Goal: Information Seeking & Learning: Learn about a topic

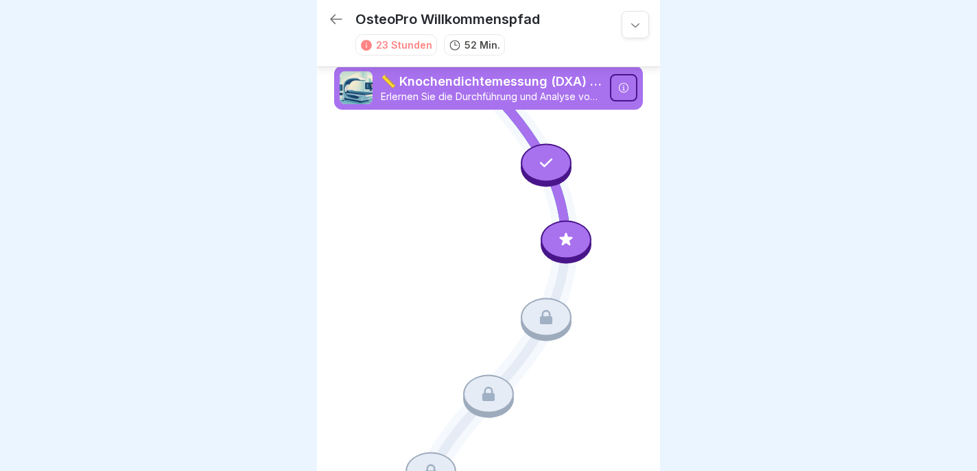
scroll to position [6, 0]
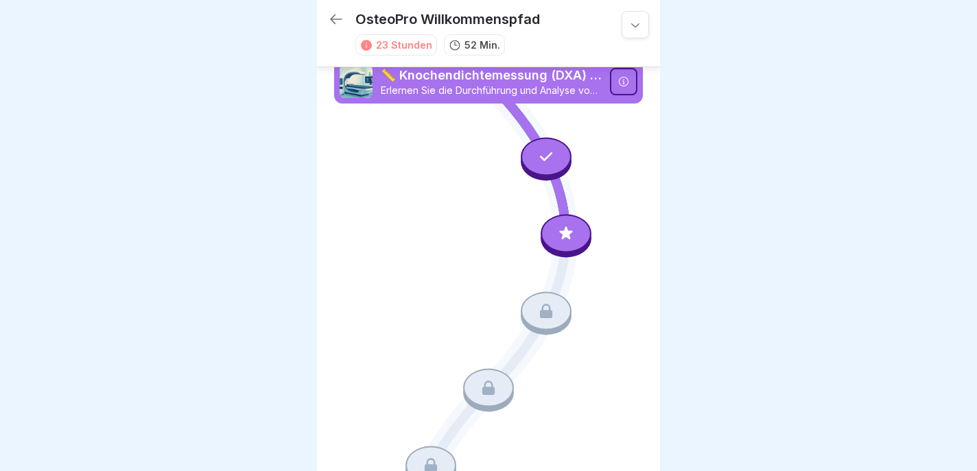
click at [567, 236] on icon at bounding box center [565, 232] width 13 height 13
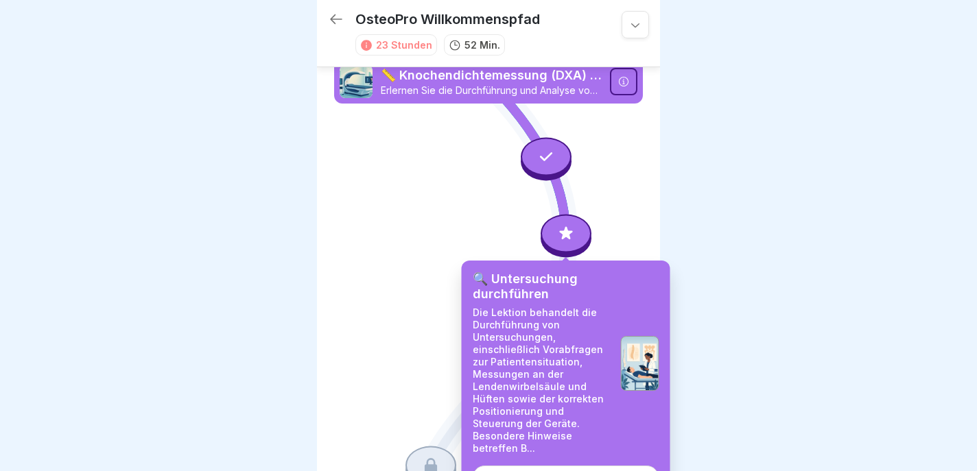
click at [636, 23] on icon at bounding box center [635, 25] width 14 height 14
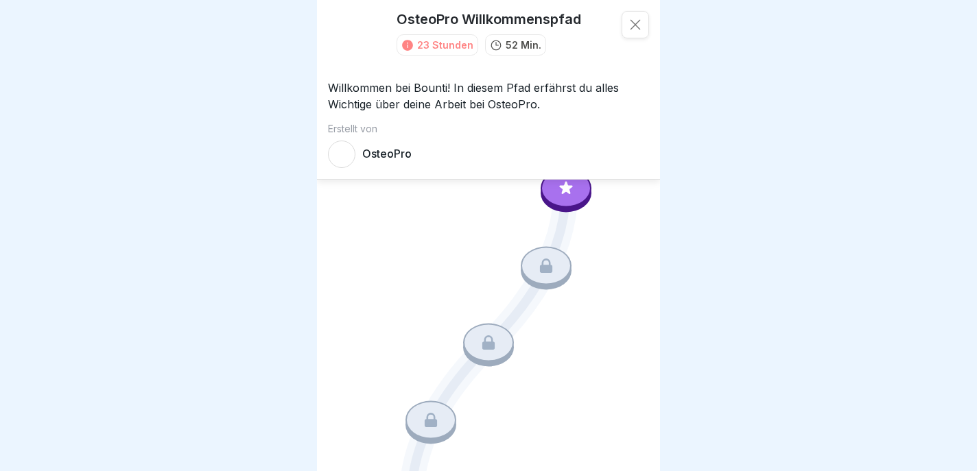
scroll to position [53, 0]
click at [634, 23] on icon at bounding box center [635, 25] width 14 height 14
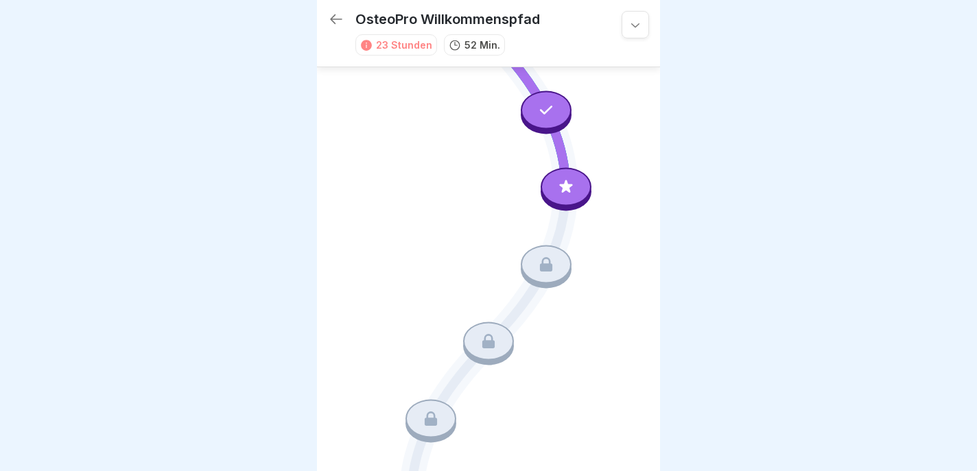
click at [333, 18] on icon at bounding box center [336, 19] width 16 height 16
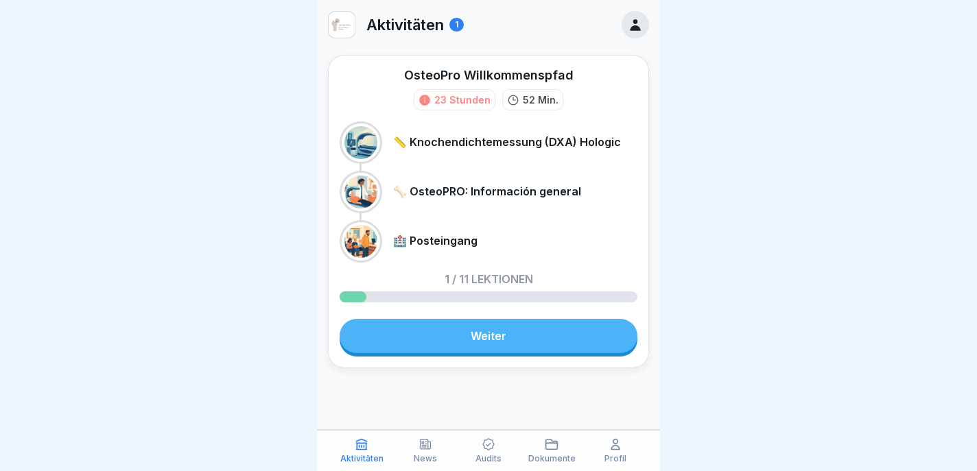
click at [440, 191] on p "🦴 OsteoPRO: Información general" at bounding box center [487, 191] width 188 height 13
click at [365, 191] on div at bounding box center [360, 192] width 33 height 33
click at [446, 191] on p "🦴 OsteoPRO: Información general" at bounding box center [487, 191] width 188 height 13
click at [497, 341] on link "Weiter" at bounding box center [488, 336] width 298 height 34
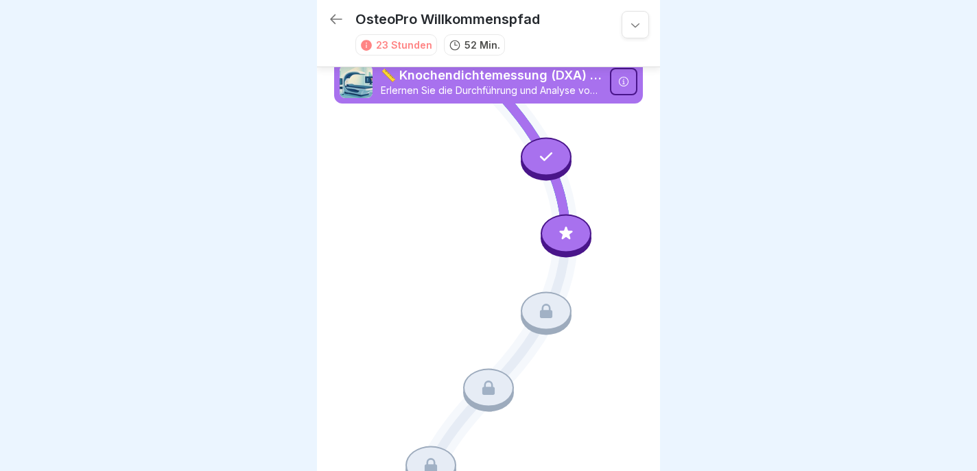
click at [564, 232] on icon at bounding box center [566, 234] width 18 height 18
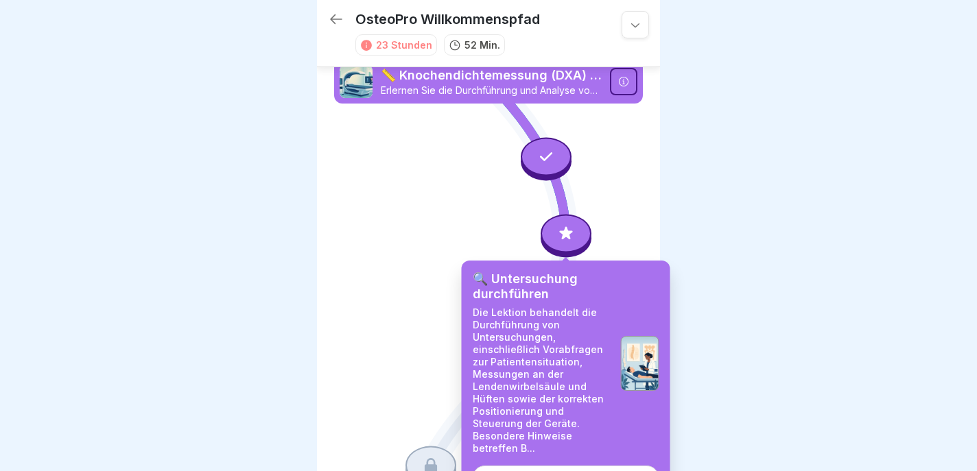
click at [569, 470] on div "Starten" at bounding box center [565, 478] width 40 height 12
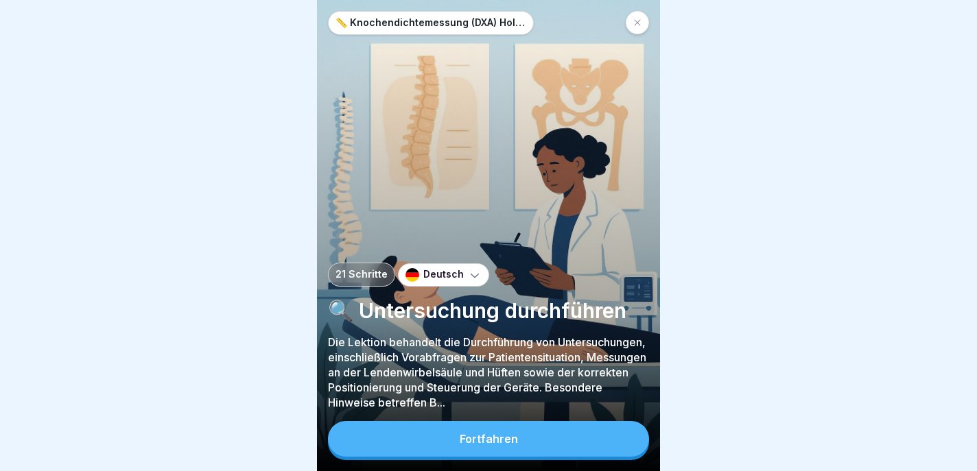
click at [489, 439] on div "Fortfahren" at bounding box center [488, 439] width 58 height 12
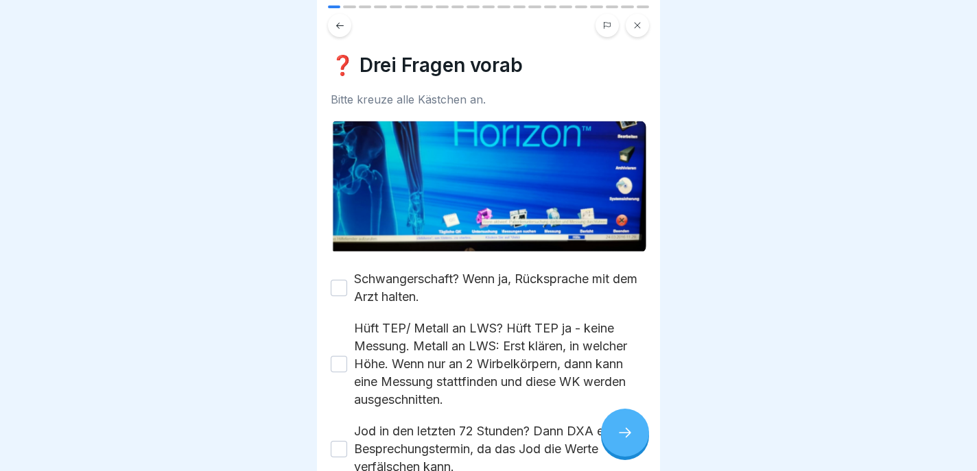
click at [336, 16] on button at bounding box center [339, 25] width 23 height 23
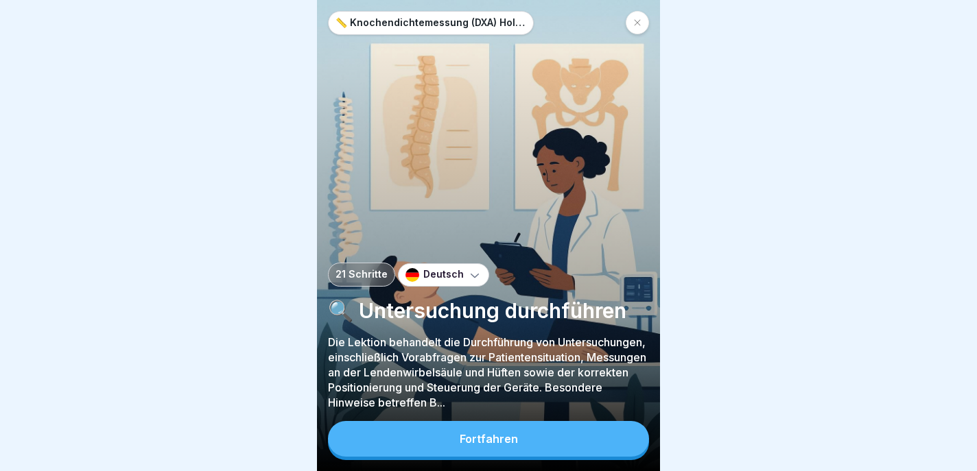
click at [621, 403] on p "Die Lektion behandelt die Durchführung von Untersuchungen, einschließlich Vorab…" at bounding box center [488, 372] width 321 height 75
click at [484, 438] on div "Fortfahren" at bounding box center [488, 439] width 58 height 12
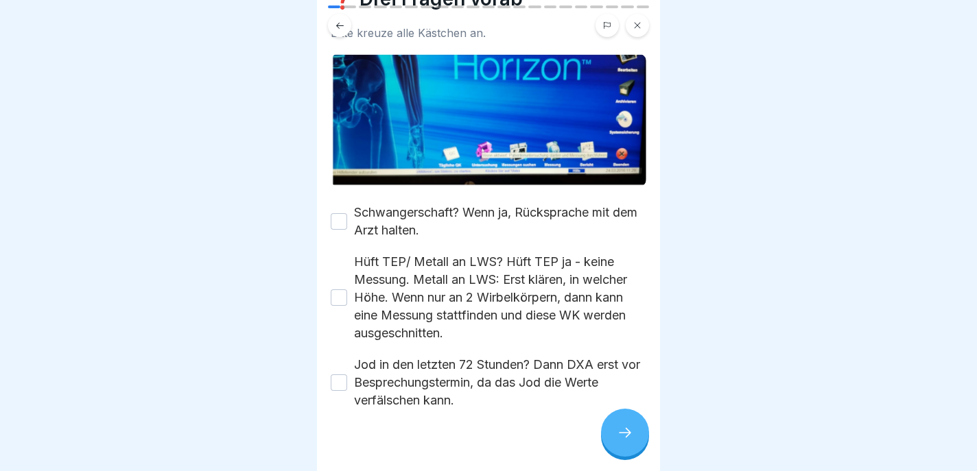
scroll to position [87, 0]
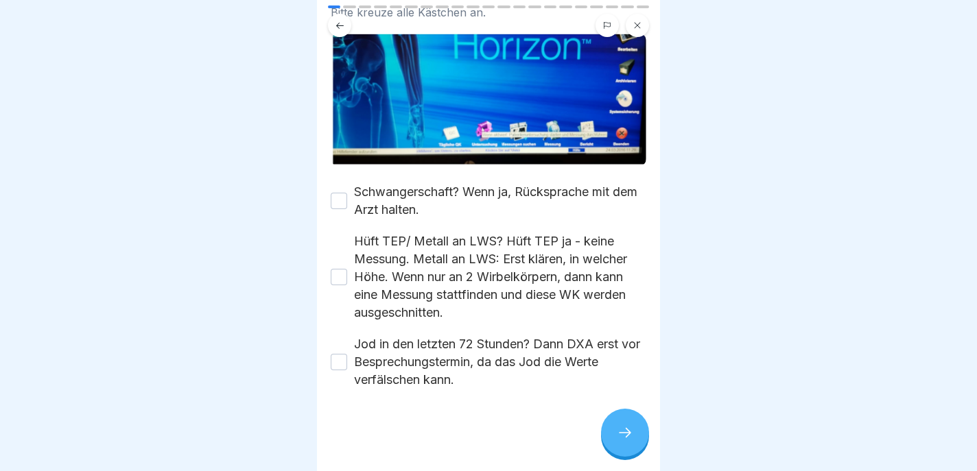
click at [625, 430] on icon at bounding box center [625, 433] width 16 height 16
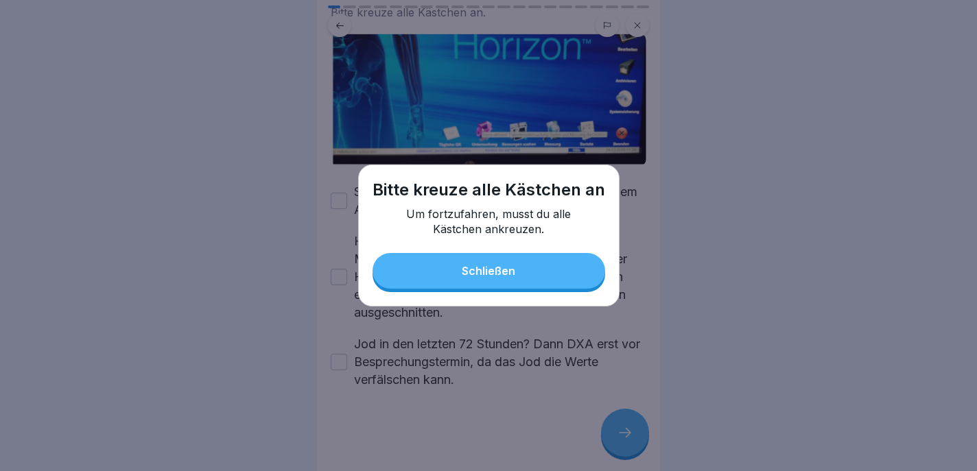
click at [502, 263] on button "Schließen" at bounding box center [488, 271] width 232 height 36
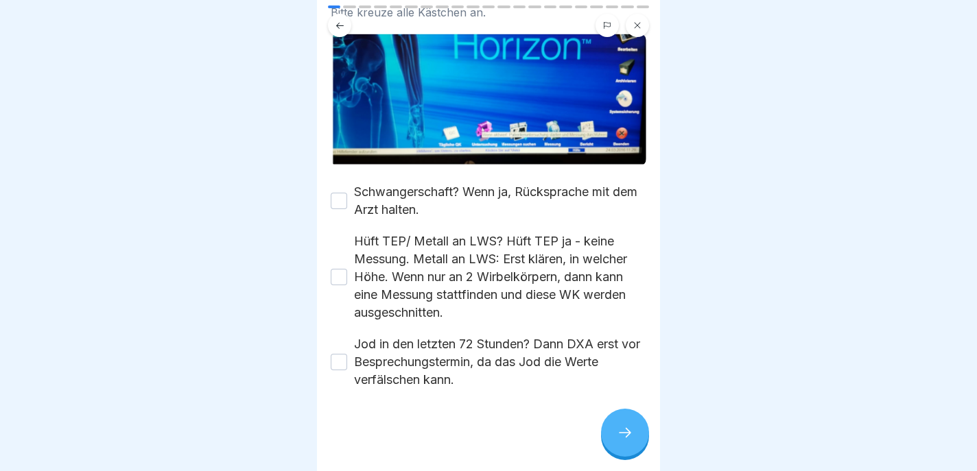
click at [342, 198] on button "Schwangerschaft? Wenn ja, Rücksprache mit dem Arzt halten." at bounding box center [339, 201] width 16 height 16
click at [337, 283] on button "Hüft TEP/ Metall an LWS? Hüft TEP ja - keine Messung. Metall an LWS: Erst kläre…" at bounding box center [339, 277] width 16 height 16
click at [339, 361] on button "Jod in den letzten 72 Stunden? Dann DXA erst vor Besprechungstermin, da das Jod…" at bounding box center [339, 362] width 16 height 16
click at [623, 431] on icon at bounding box center [625, 433] width 16 height 16
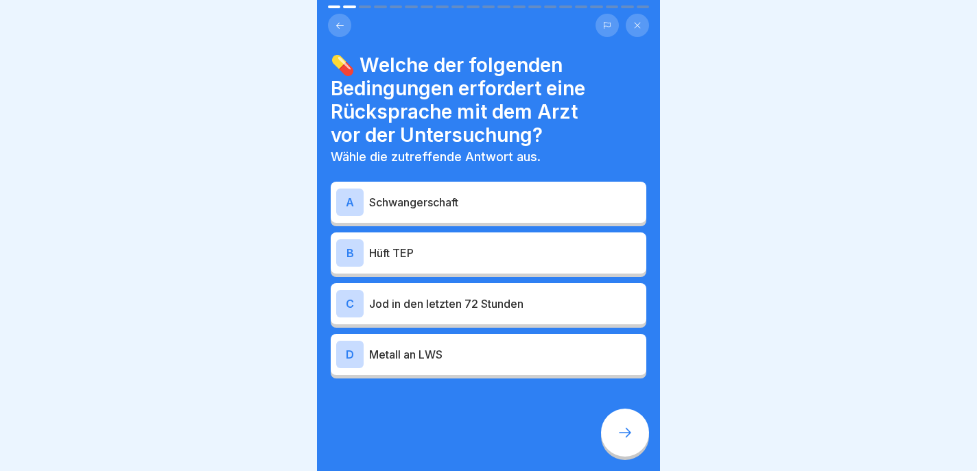
click at [338, 26] on icon at bounding box center [340, 26] width 10 height 10
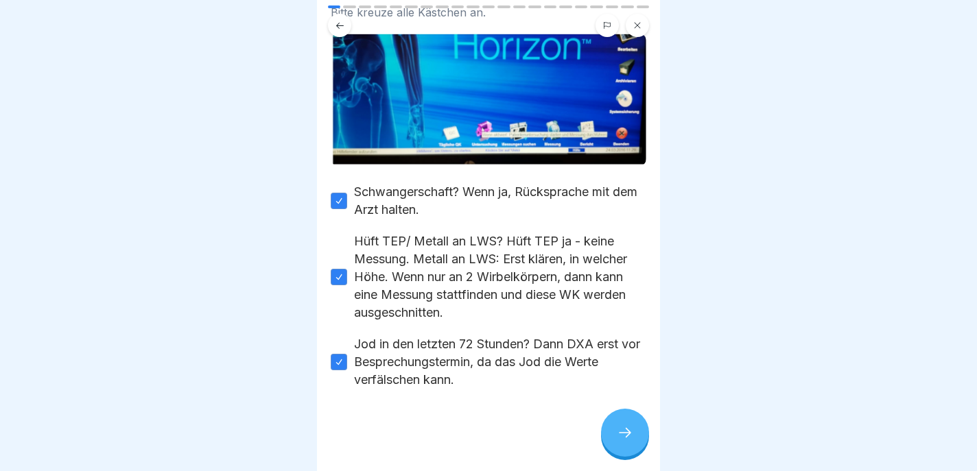
click at [628, 428] on icon at bounding box center [625, 433] width 16 height 16
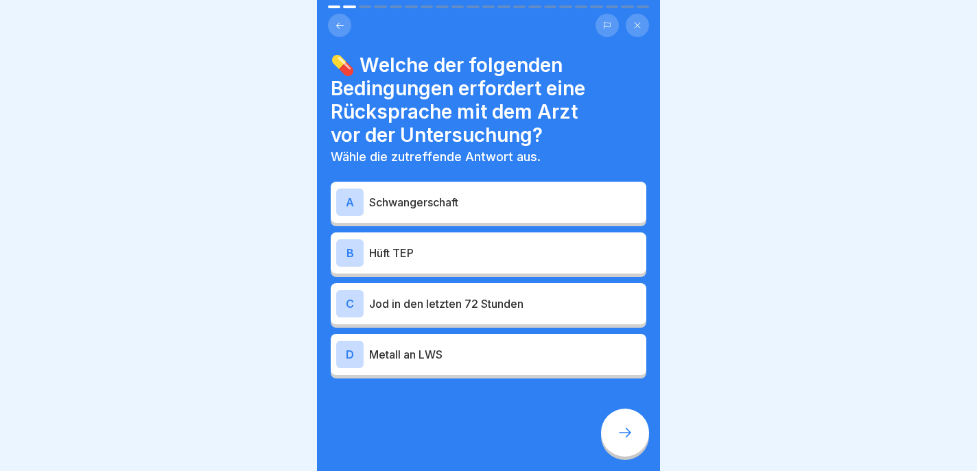
click at [353, 198] on div "A" at bounding box center [349, 202] width 27 height 27
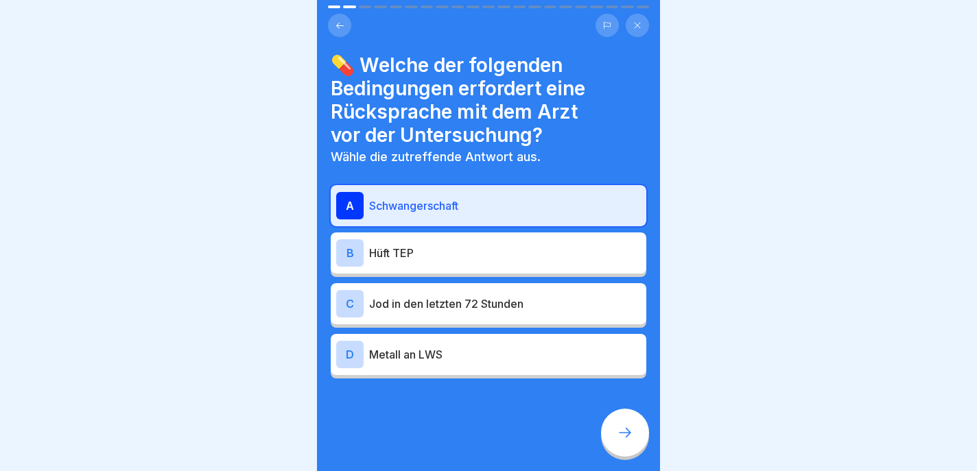
click at [628, 431] on icon at bounding box center [625, 433] width 16 height 16
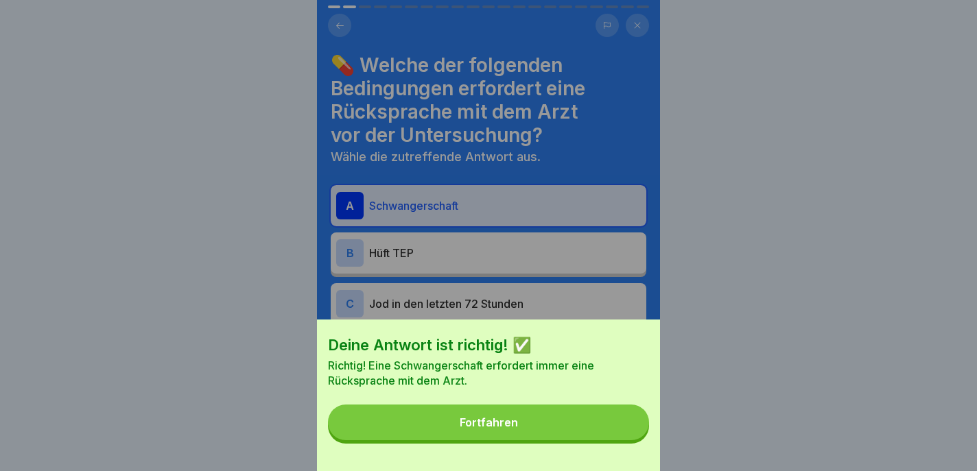
click at [494, 421] on div "Fortfahren" at bounding box center [488, 422] width 58 height 12
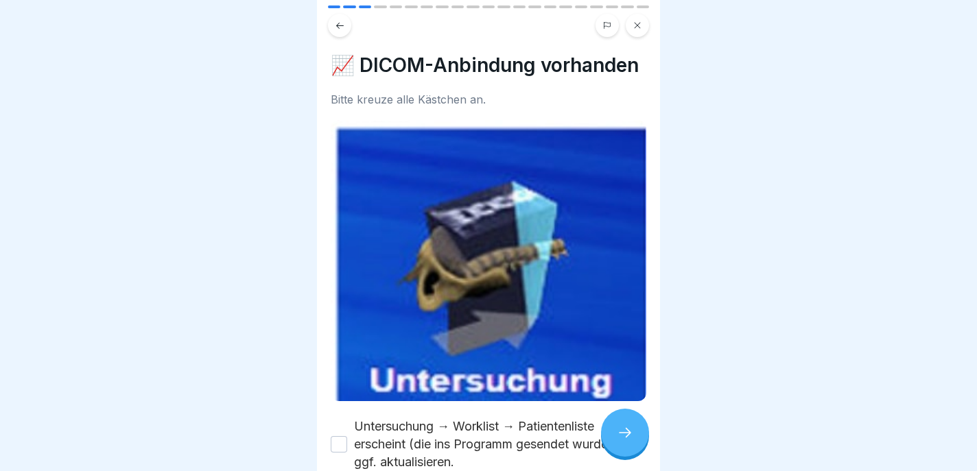
scroll to position [82, 0]
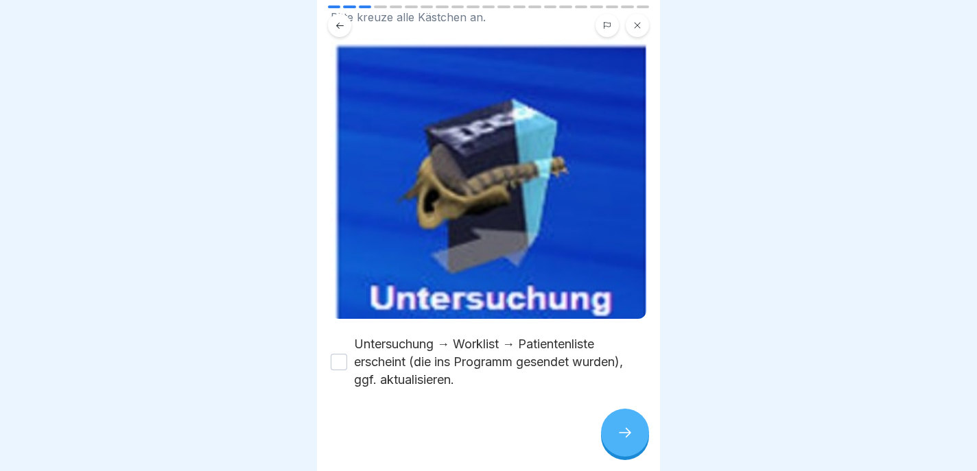
click at [343, 361] on button "Untersuchung → Worklist → Patientenliste erscheint (die ins Programm gesendet w…" at bounding box center [339, 362] width 16 height 16
click at [625, 434] on icon at bounding box center [625, 433] width 16 height 16
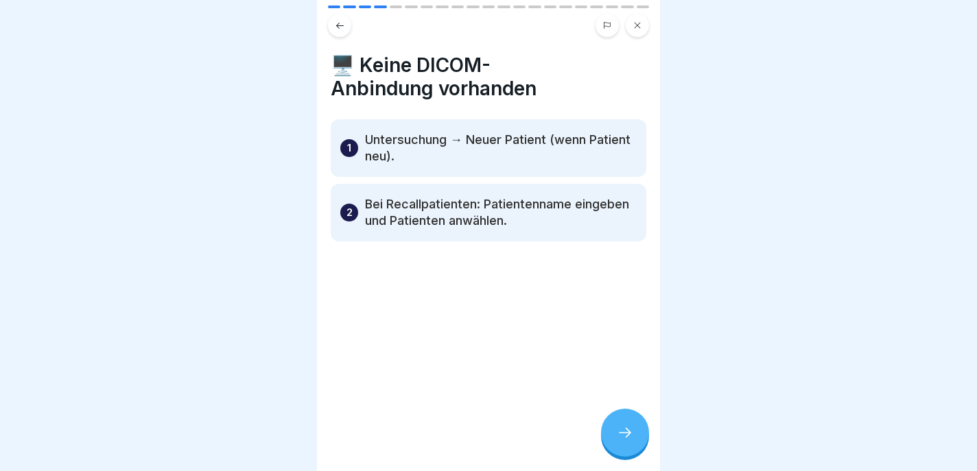
click at [625, 430] on icon at bounding box center [625, 433] width 16 height 16
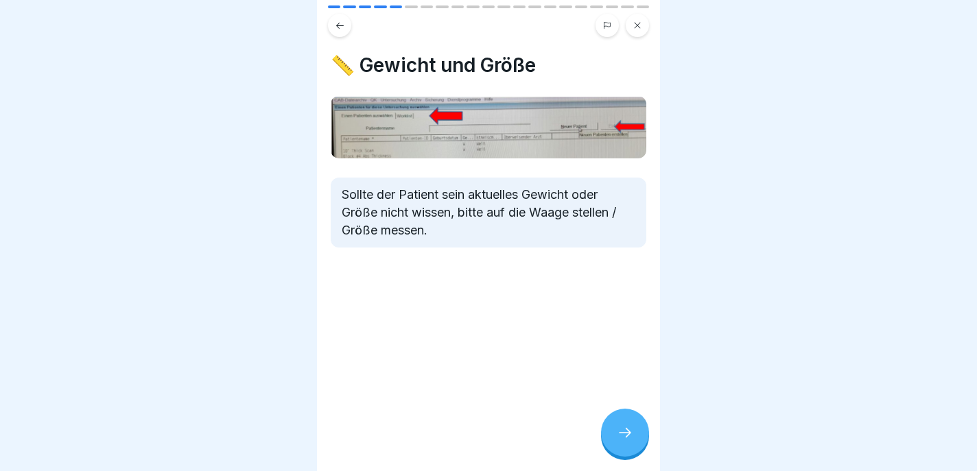
click at [625, 430] on icon at bounding box center [625, 433] width 16 height 16
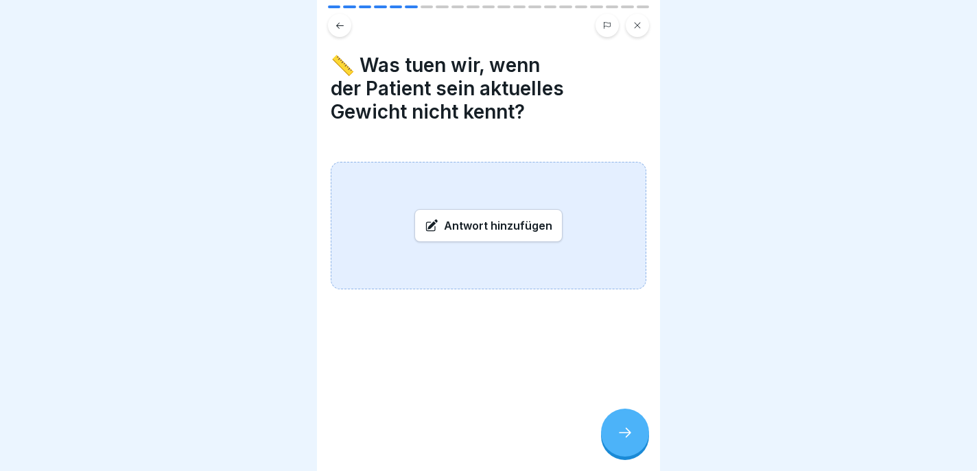
click at [504, 222] on div "Antwort hinzufügen" at bounding box center [488, 225] width 148 height 33
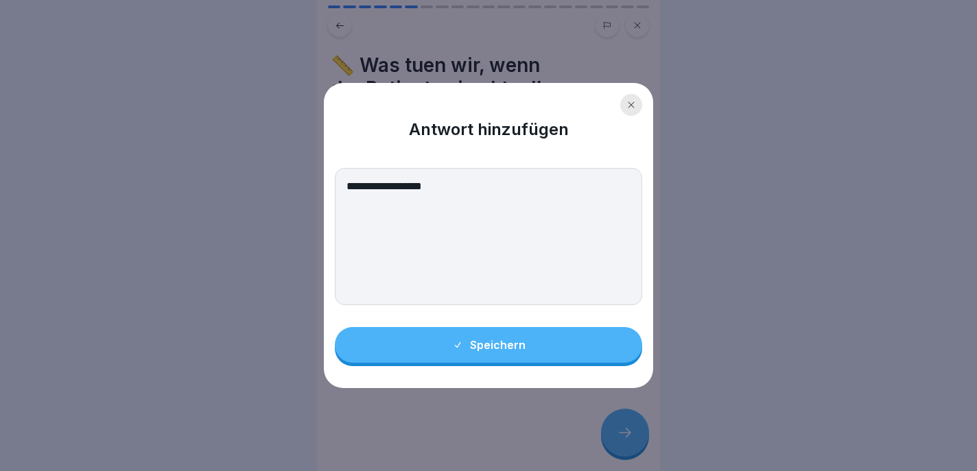
type textarea "**********"
click at [507, 346] on div "Speichern" at bounding box center [488, 345] width 73 height 12
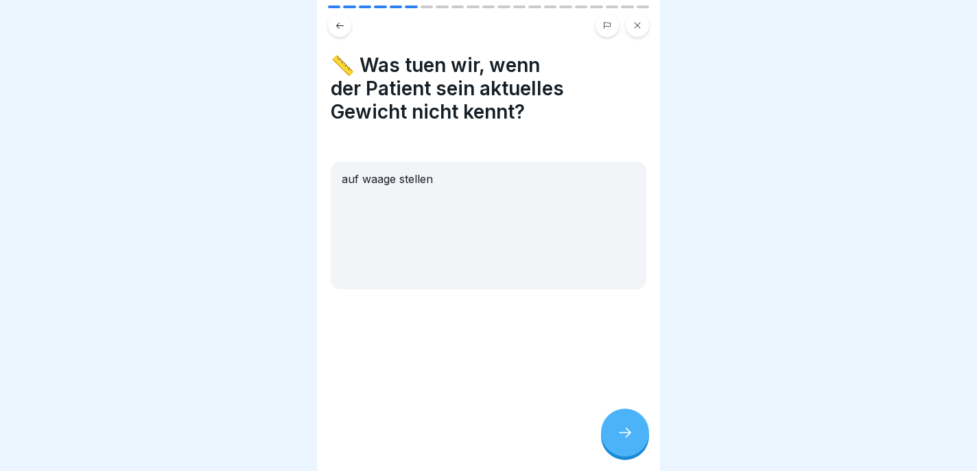
click at [628, 425] on div at bounding box center [625, 433] width 48 height 48
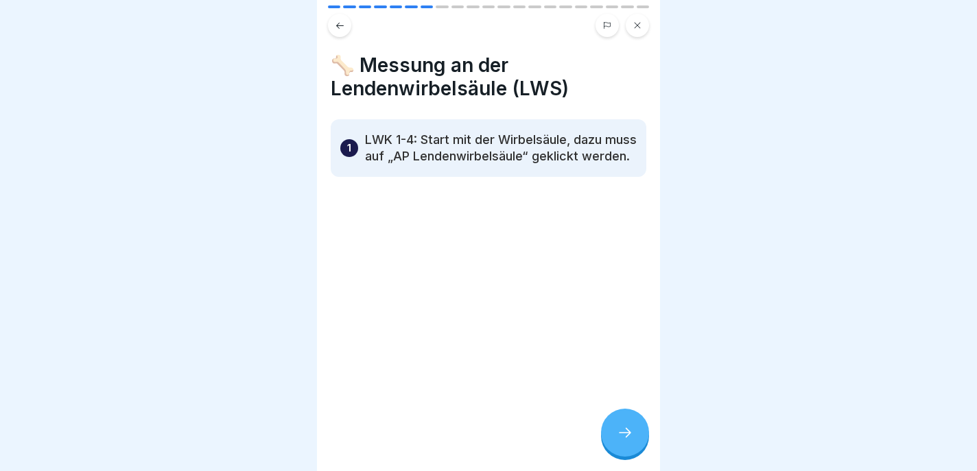
click at [628, 425] on div at bounding box center [625, 433] width 48 height 48
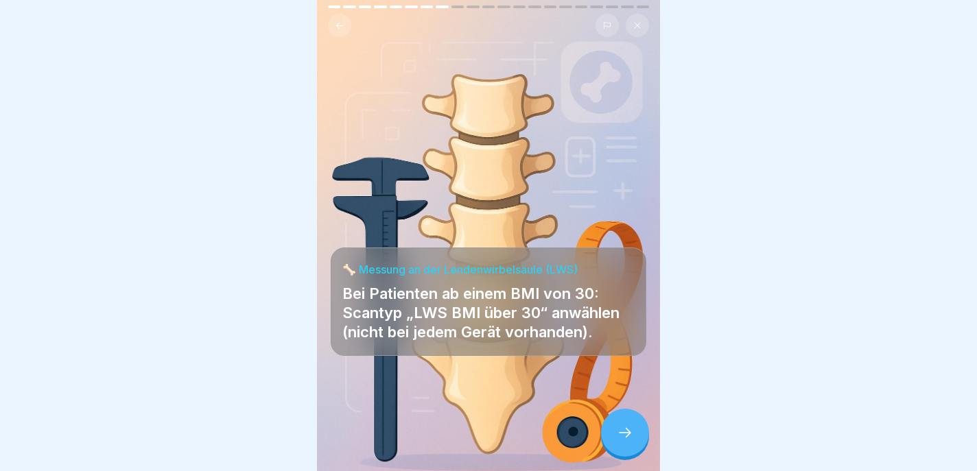
click at [628, 425] on div at bounding box center [625, 433] width 48 height 48
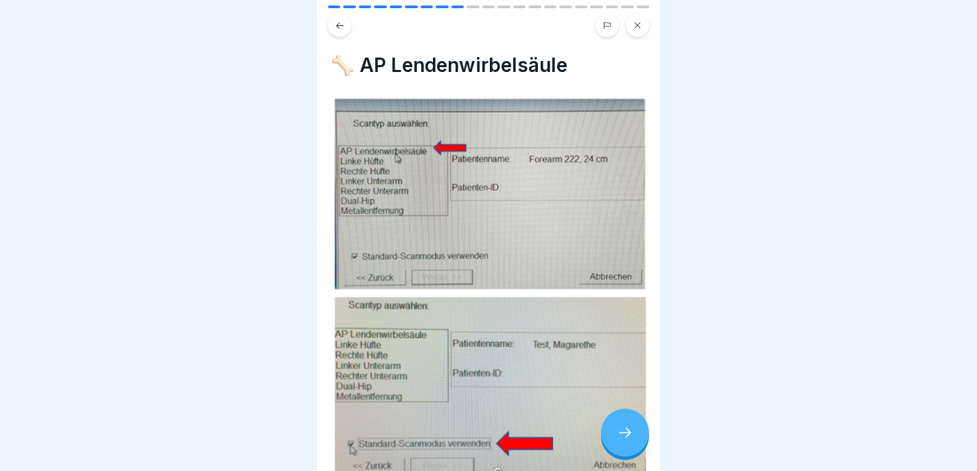
click at [628, 425] on icon at bounding box center [625, 433] width 16 height 16
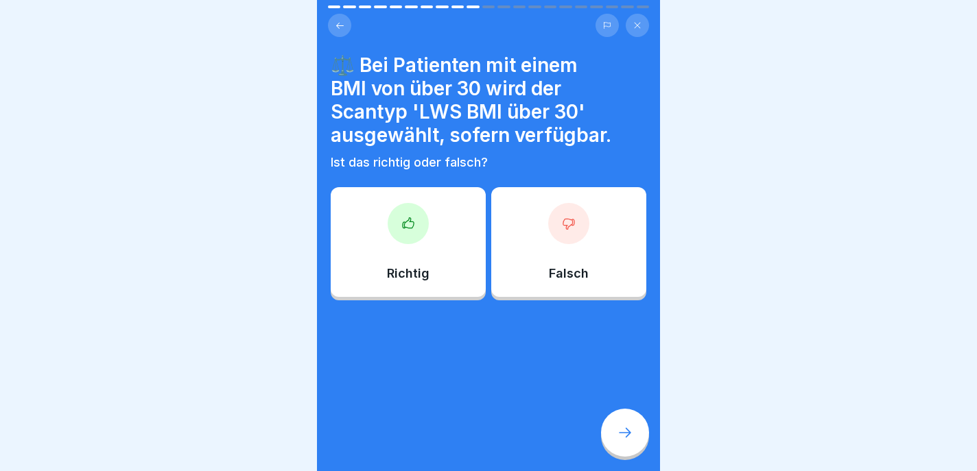
click at [413, 235] on div at bounding box center [407, 223] width 41 height 41
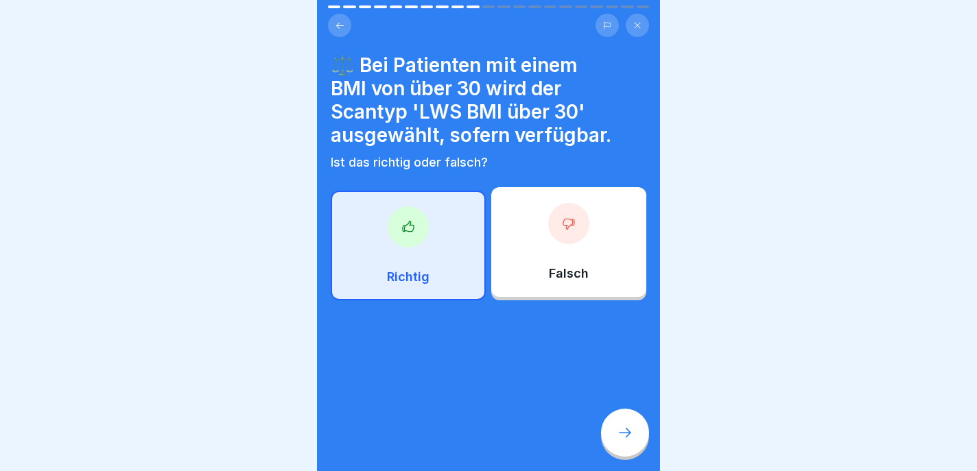
click at [623, 434] on icon at bounding box center [625, 433] width 16 height 16
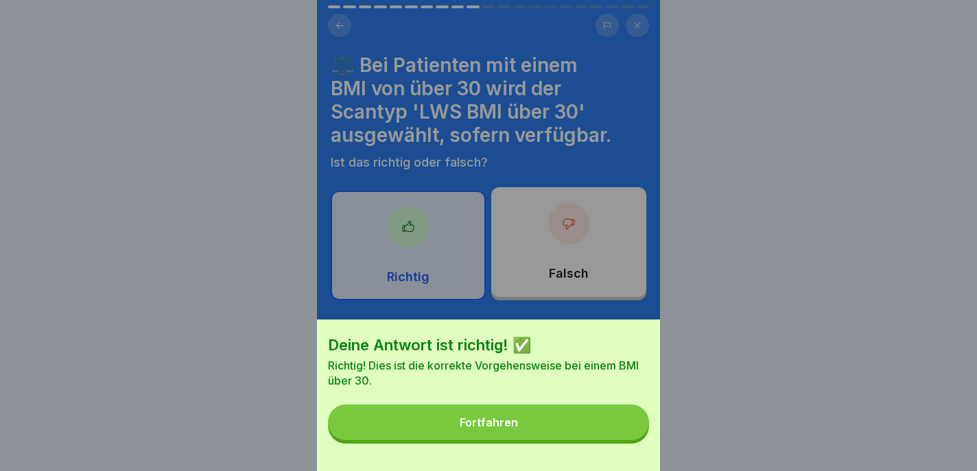
click at [573, 426] on button "Fortfahren" at bounding box center [488, 423] width 321 height 36
